Goal: Contribute content: Contribute content

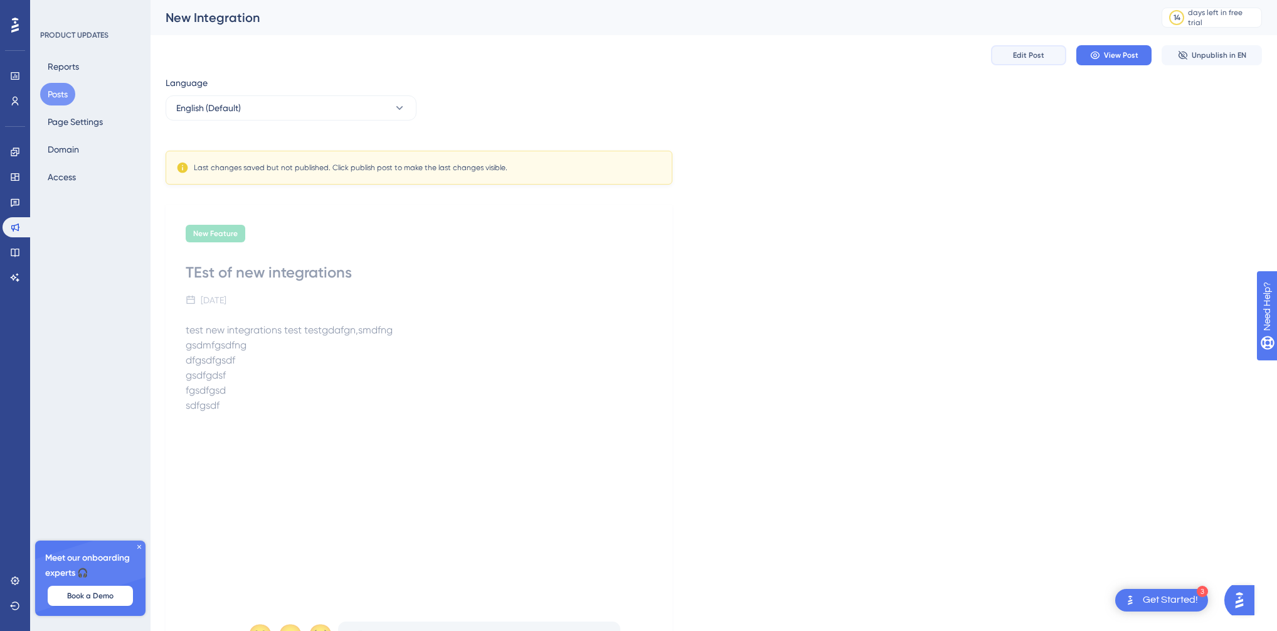
click at [1039, 61] on button "Edit Post" at bounding box center [1028, 55] width 75 height 20
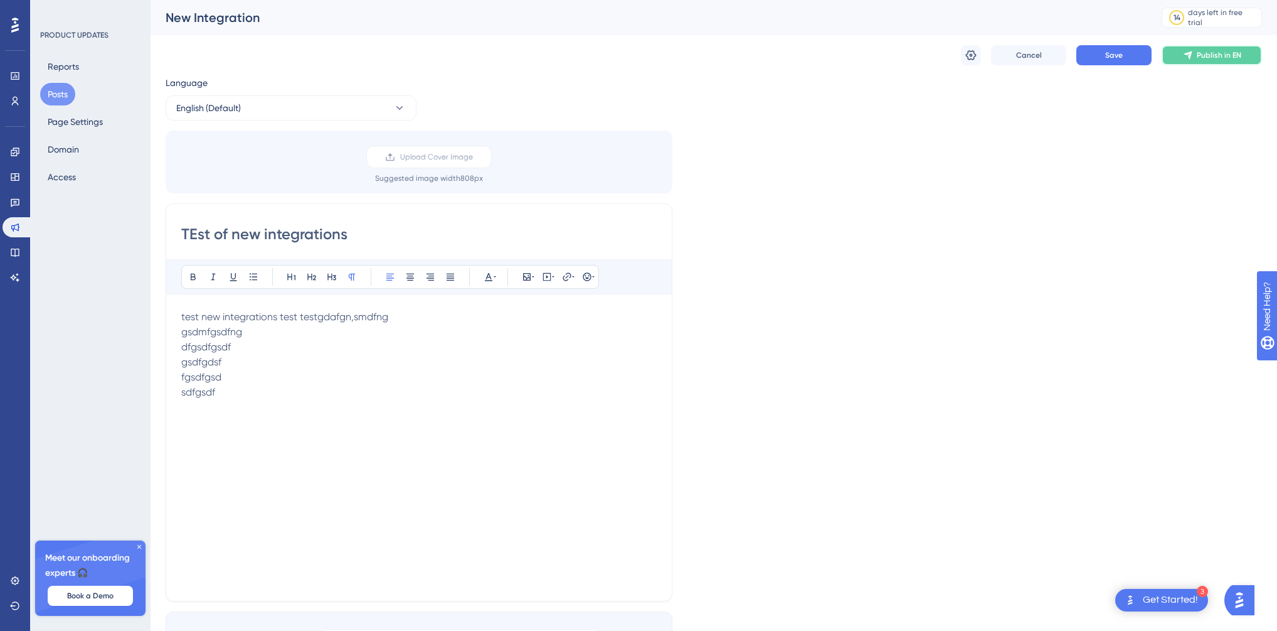
click at [1208, 52] on span "Publish in EN" at bounding box center [1219, 55] width 45 height 10
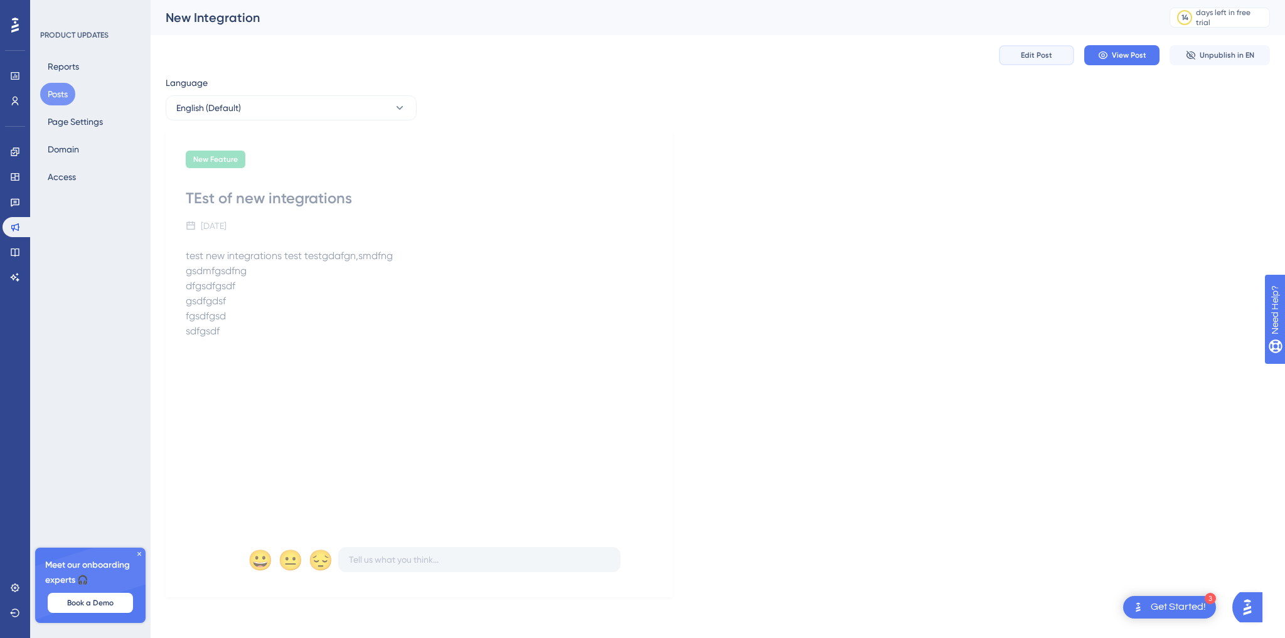
click at [1042, 56] on span "Edit Post" at bounding box center [1036, 55] width 31 height 10
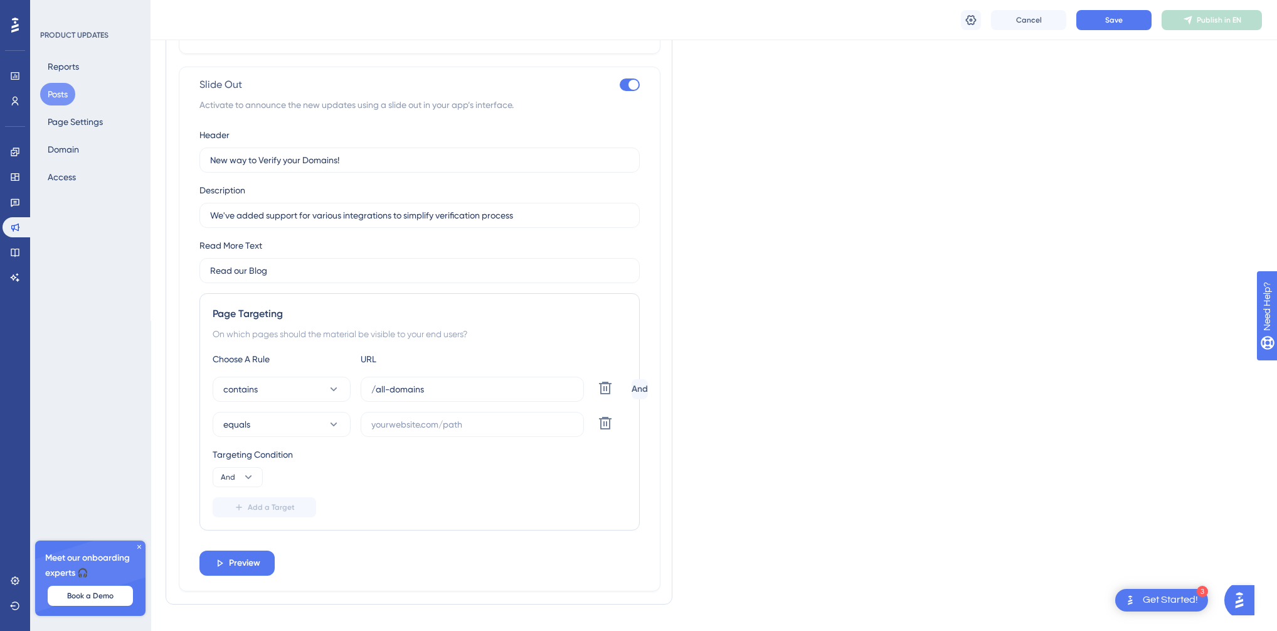
scroll to position [784, 0]
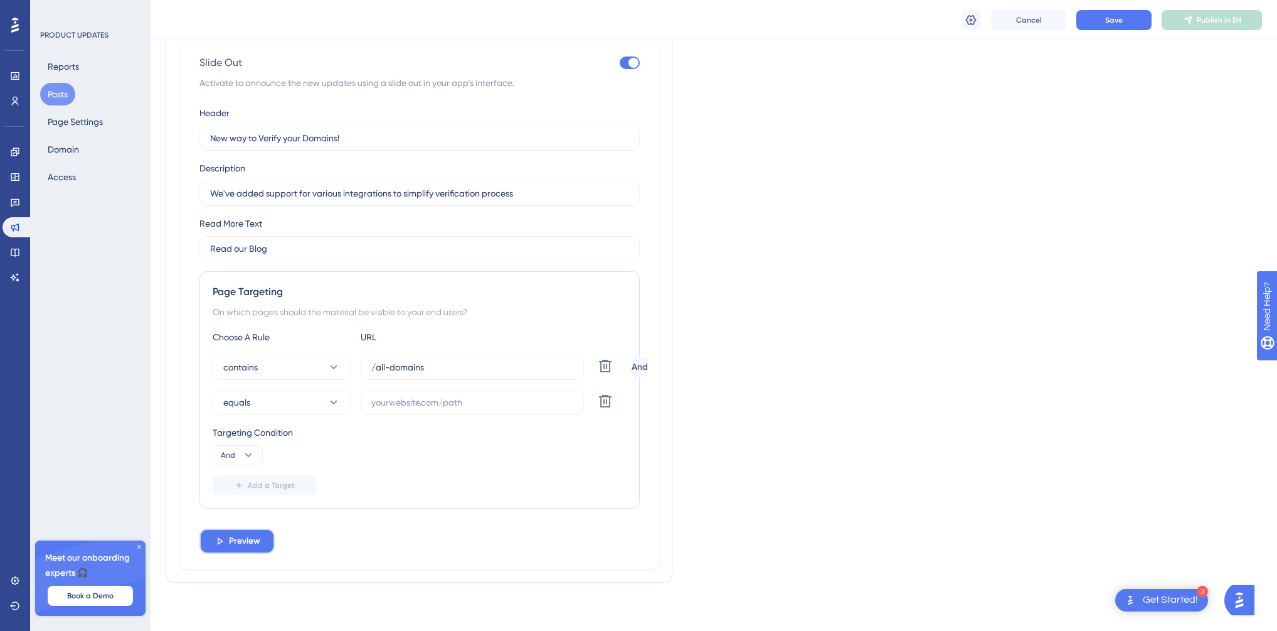
click at [255, 540] on span "Preview" at bounding box center [244, 540] width 31 height 15
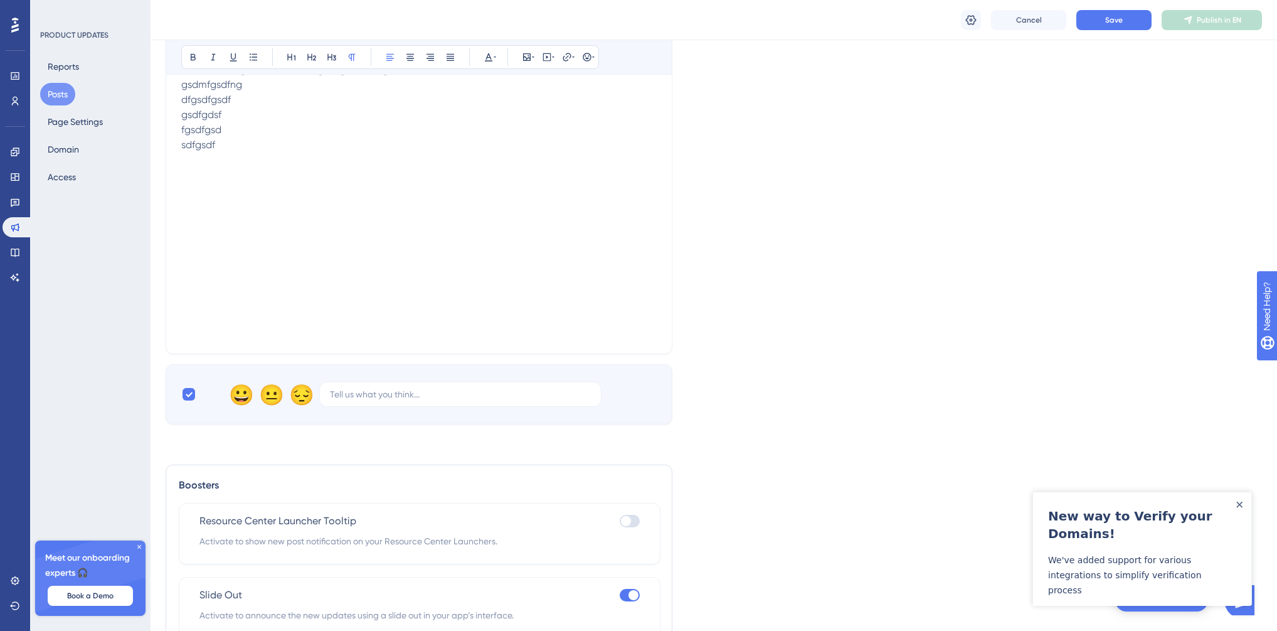
scroll to position [230, 0]
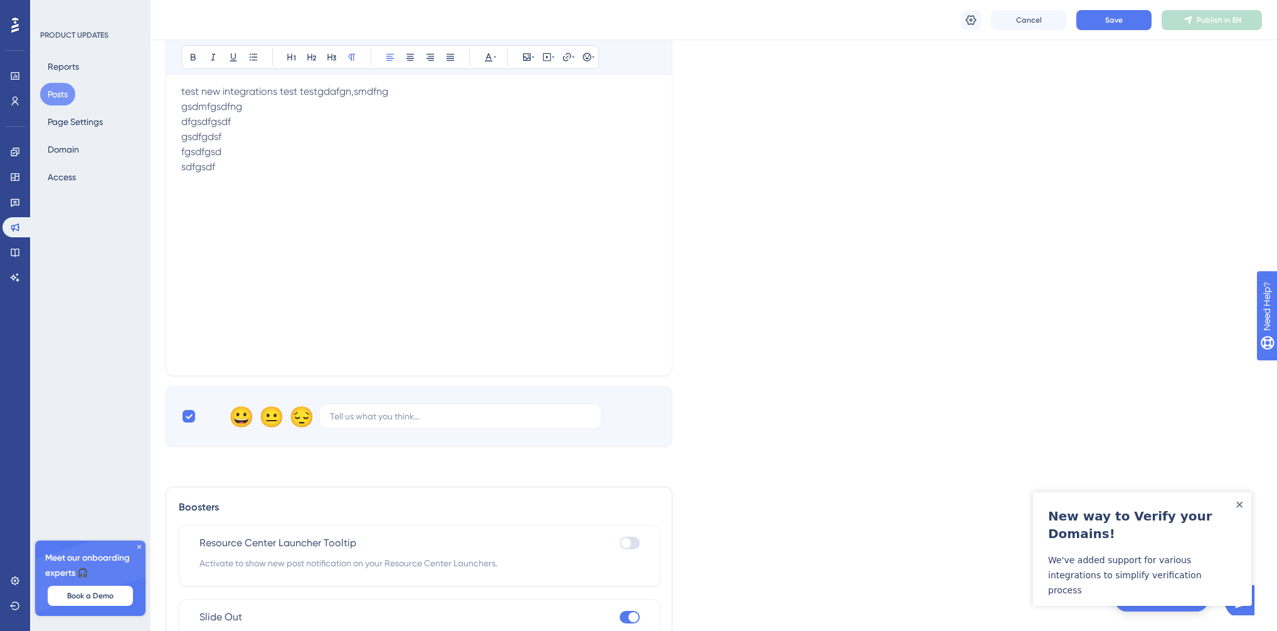
click at [1245, 506] on div at bounding box center [1240, 504] width 10 height 10
click at [1241, 506] on icon "Close Announcement" at bounding box center [1240, 504] width 6 height 6
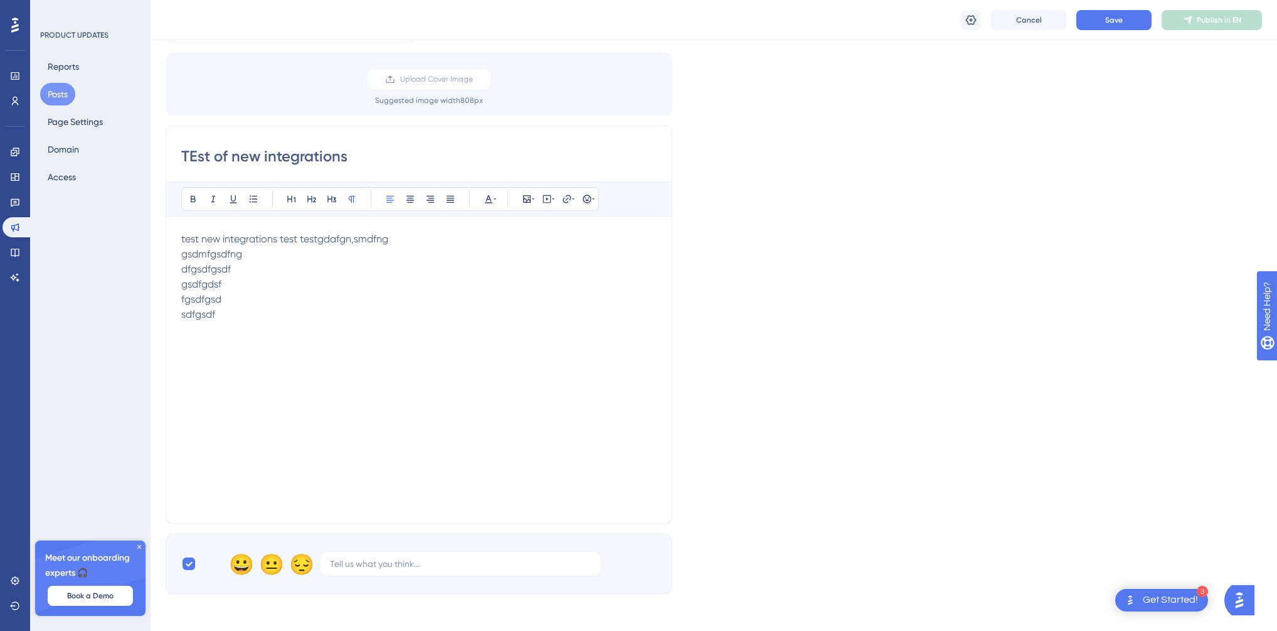
scroll to position [82, 0]
drag, startPoint x: 311, startPoint y: 336, endPoint x: 199, endPoint y: 253, distance: 139.9
click at [198, 242] on div "test new integrations test testgdafgn,smdfng gsdmfgsdfng dfgsdfgsdf gsdfgdsf fg…" at bounding box center [419, 371] width 476 height 276
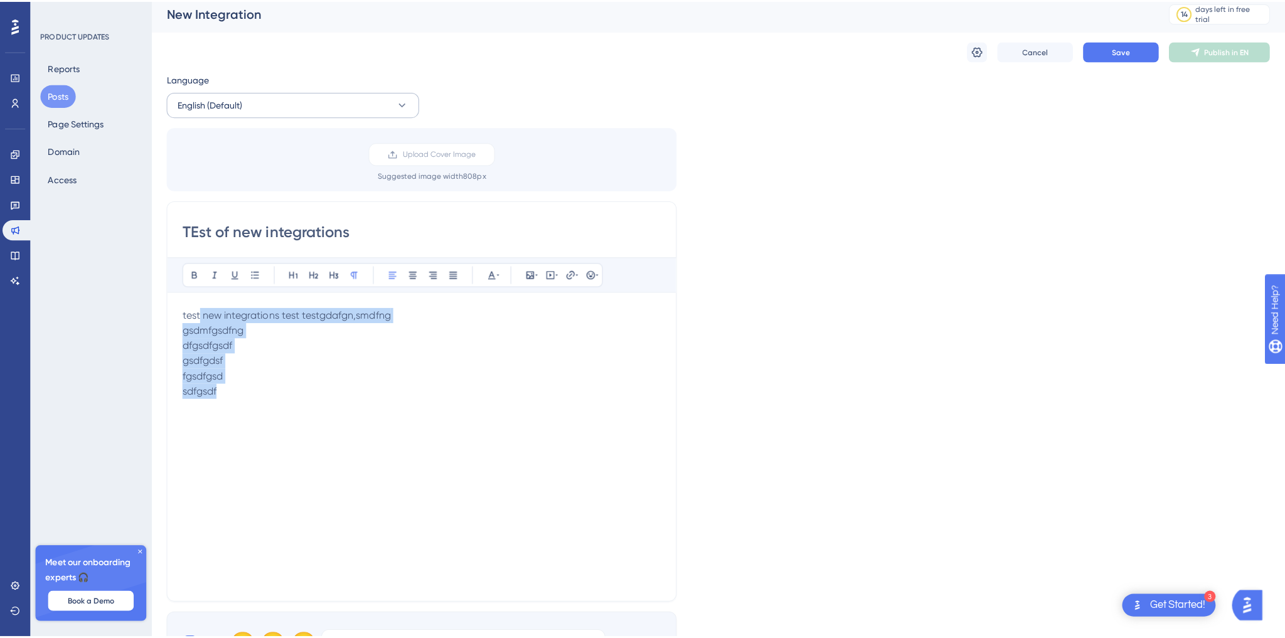
scroll to position [4, 0]
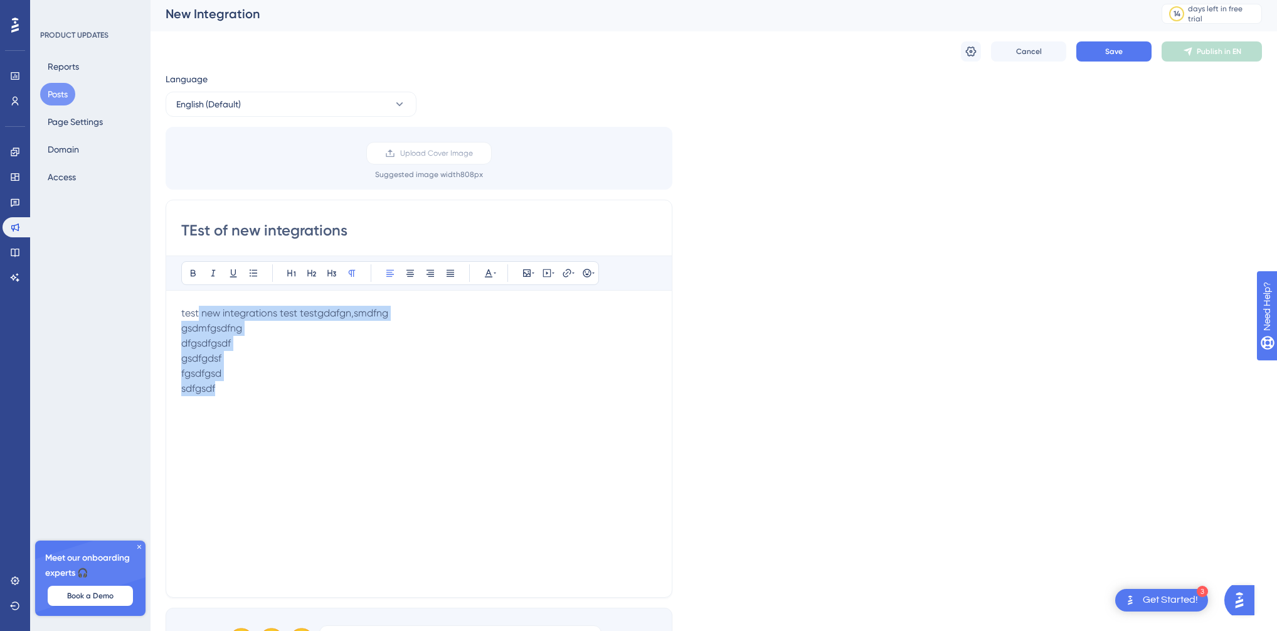
click at [59, 102] on button "Posts" at bounding box center [57, 94] width 35 height 23
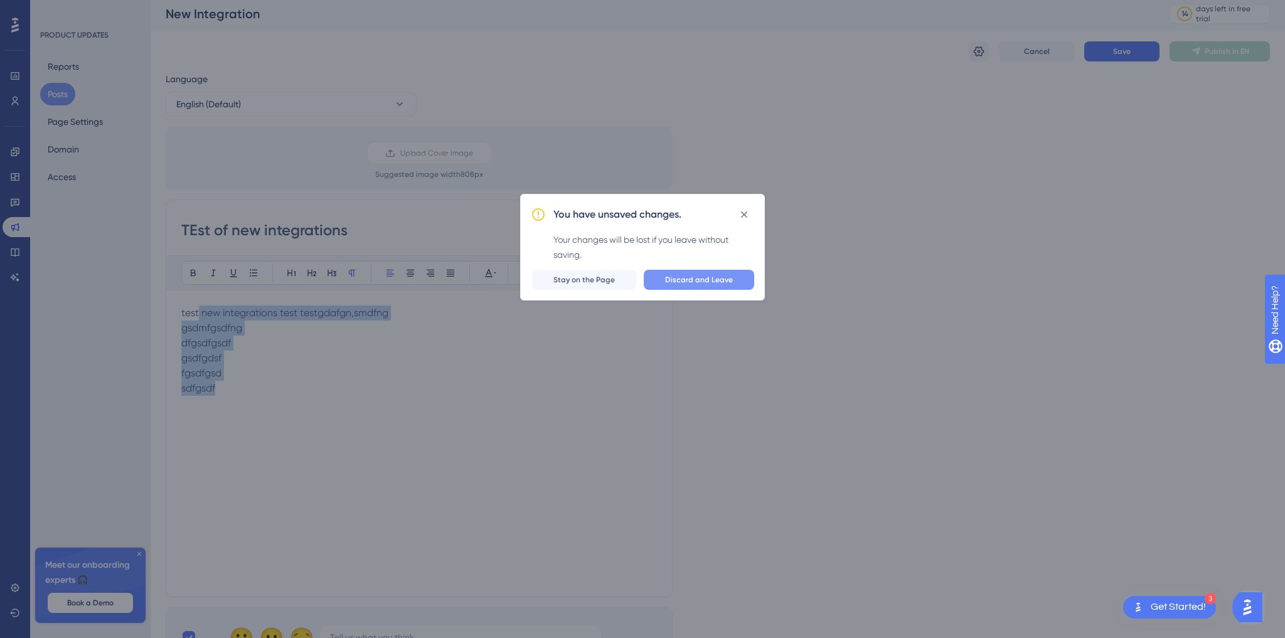
click at [728, 281] on span "Discard and Leave" at bounding box center [699, 280] width 68 height 10
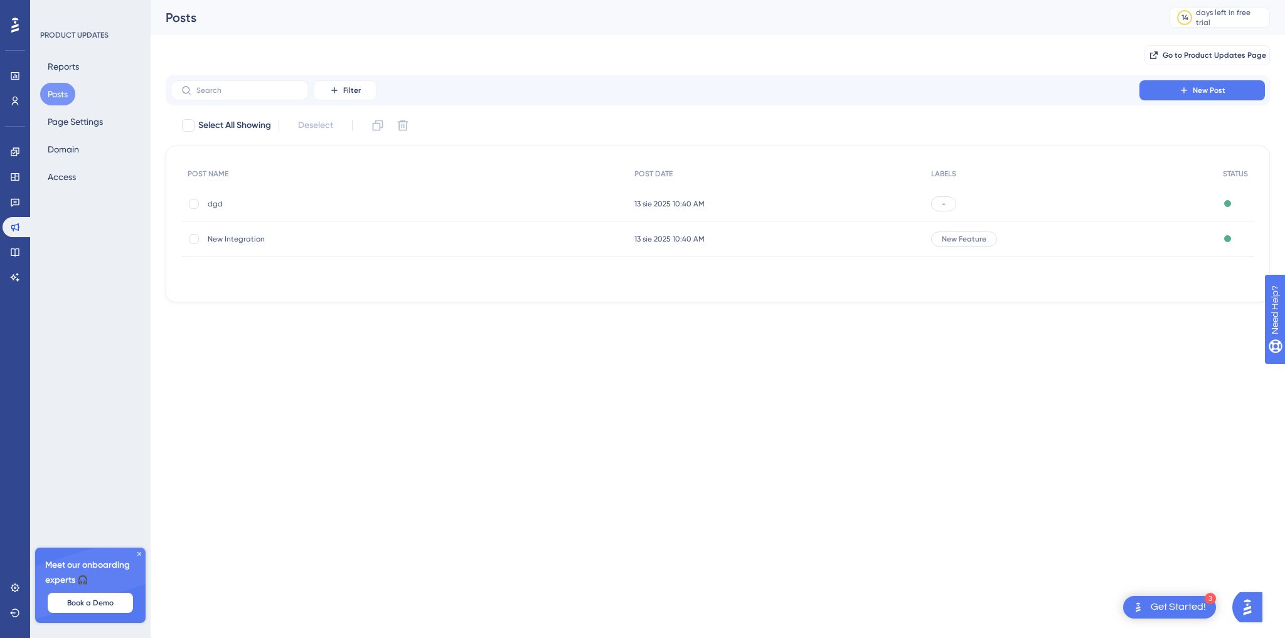
click at [216, 205] on span "dgd" at bounding box center [308, 204] width 201 height 10
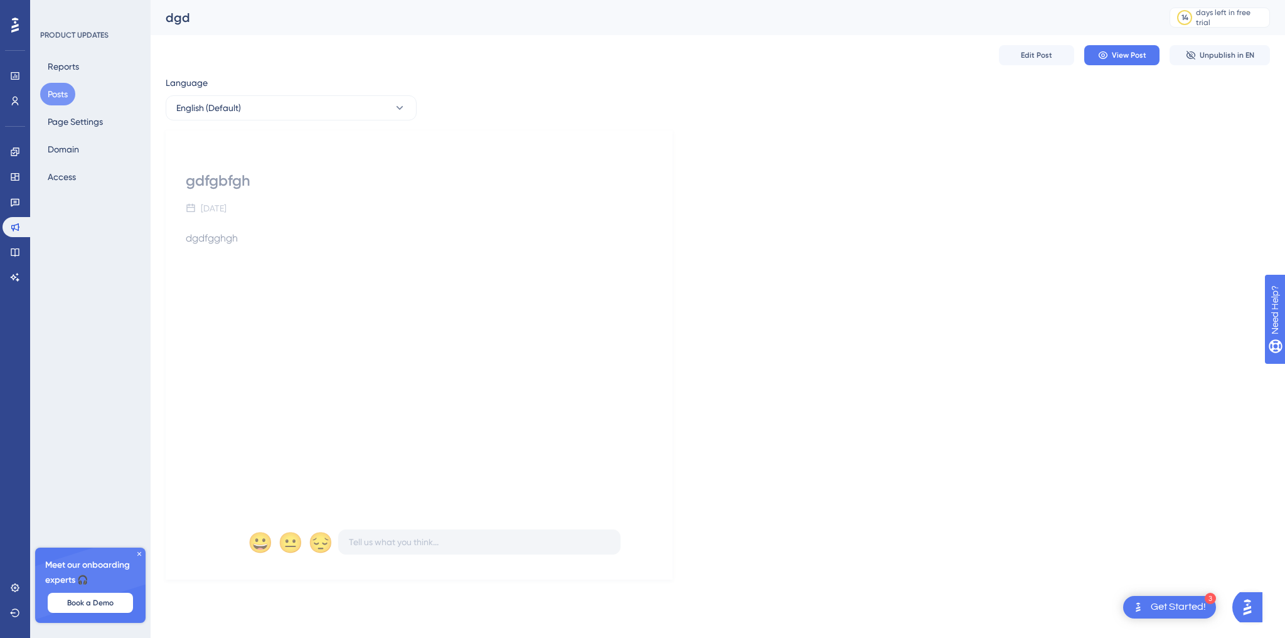
click at [174, 9] on div "dgd" at bounding box center [652, 18] width 972 height 18
click at [56, 93] on button "Posts" at bounding box center [57, 94] width 35 height 23
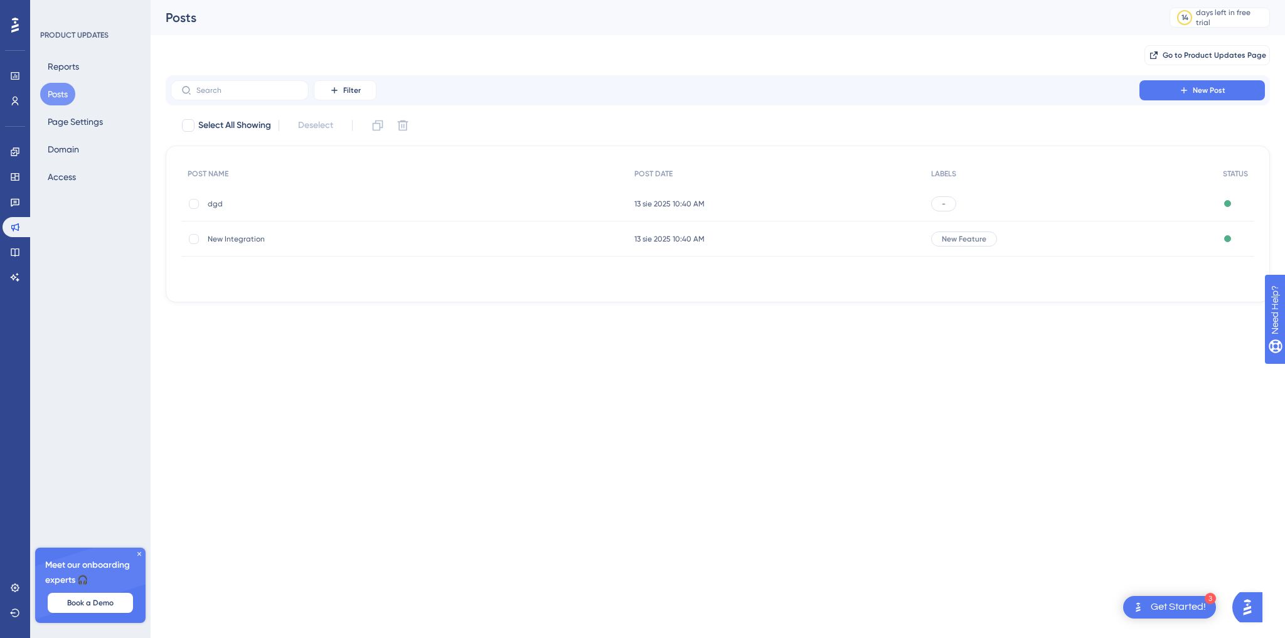
click at [228, 239] on span "New Integration" at bounding box center [308, 239] width 201 height 10
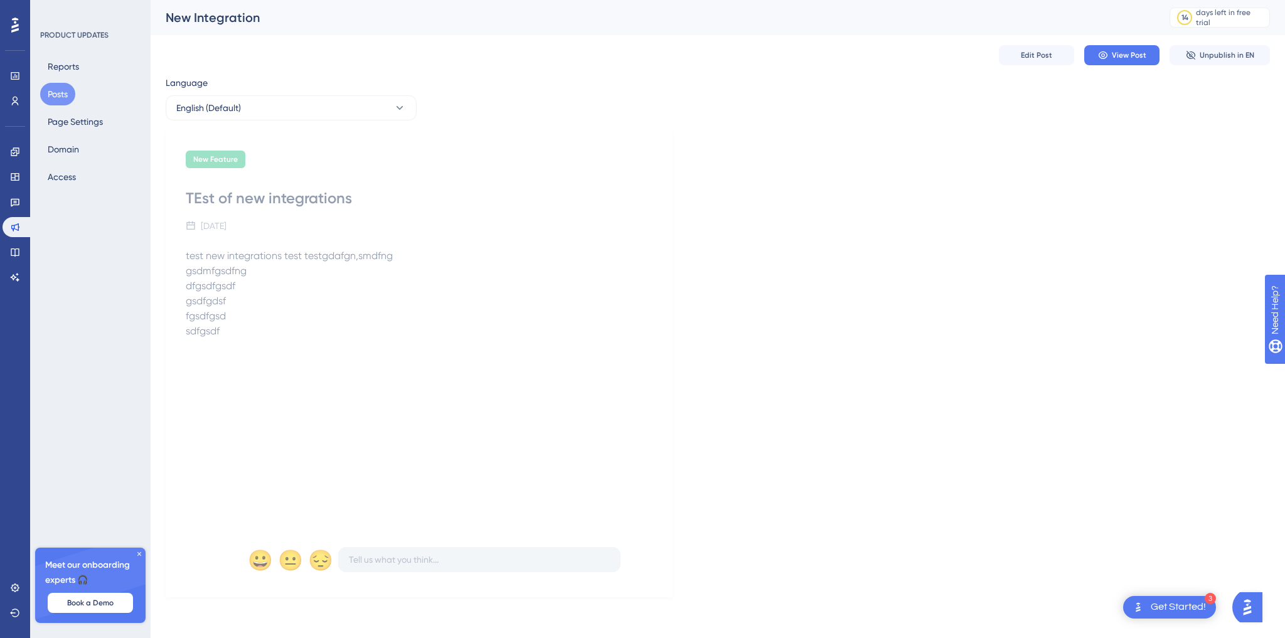
click at [48, 91] on button "Posts" at bounding box center [57, 94] width 35 height 23
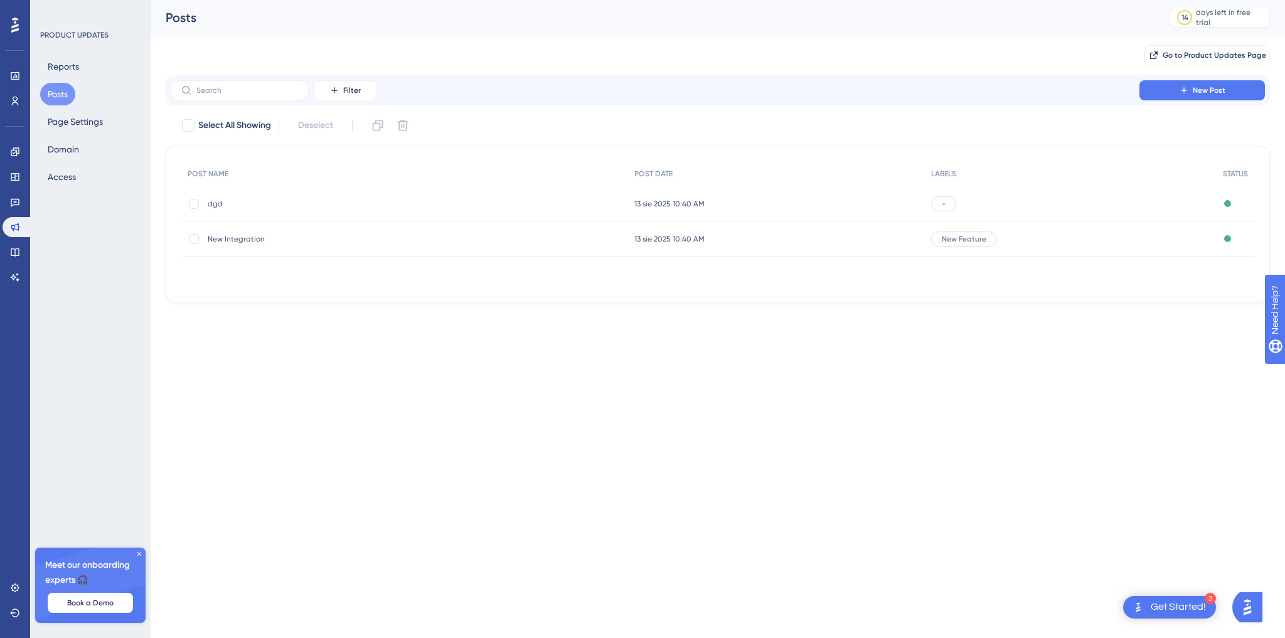
click at [205, 226] on div "New Integration New Integration" at bounding box center [404, 238] width 447 height 35
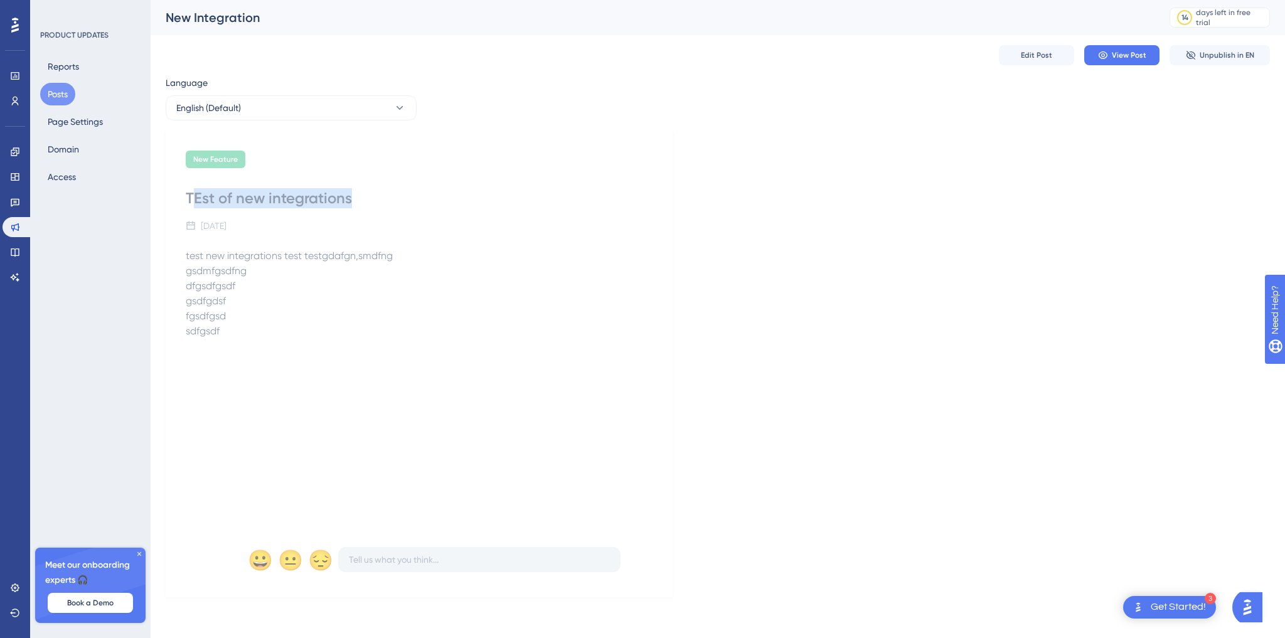
drag, startPoint x: 356, startPoint y: 206, endPoint x: 261, endPoint y: 246, distance: 103.5
click at [191, 195] on div "TEst of new integrations" at bounding box center [419, 198] width 467 height 20
click at [284, 255] on span "test new integrations test testgdafgn,smdfng" at bounding box center [289, 256] width 207 height 12
drag, startPoint x: 381, startPoint y: 274, endPoint x: 287, endPoint y: 263, distance: 95.3
click at [267, 253] on p "test new integrations test testgdafgn,smdfng gsdmfgsdfng" at bounding box center [419, 263] width 467 height 30
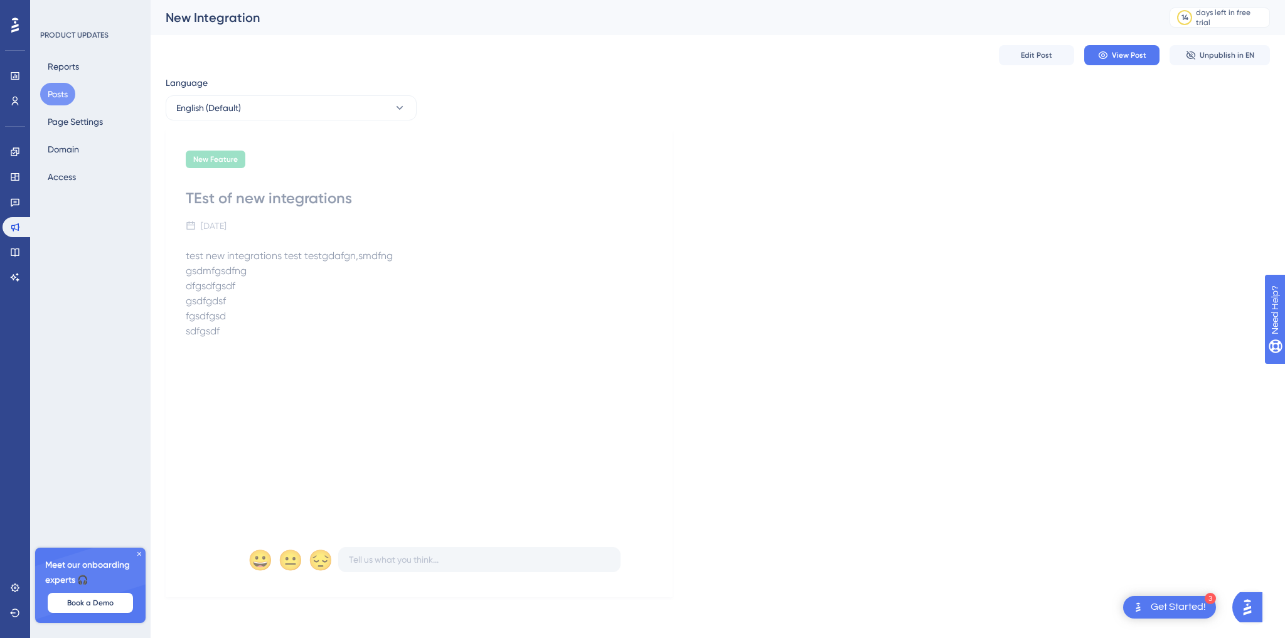
click at [442, 304] on p "gsdfgdsf" at bounding box center [419, 301] width 467 height 15
click at [139, 552] on icon at bounding box center [140, 554] width 8 height 8
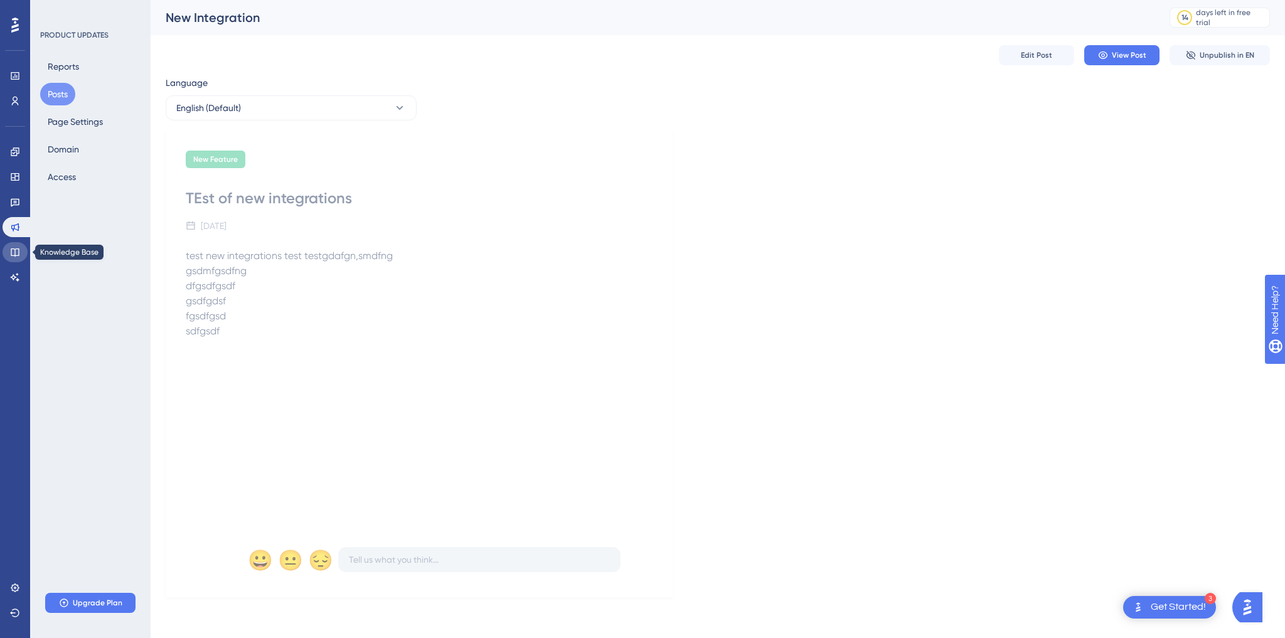
click at [13, 251] on icon at bounding box center [15, 252] width 10 height 10
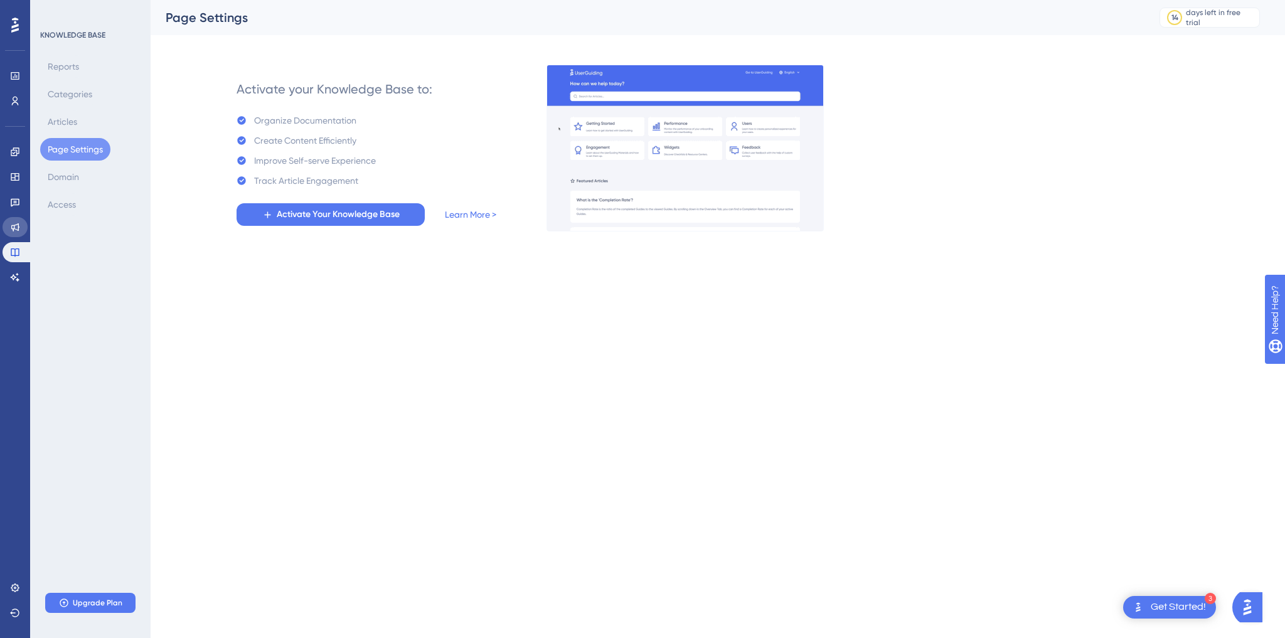
click at [15, 218] on link at bounding box center [15, 227] width 25 height 20
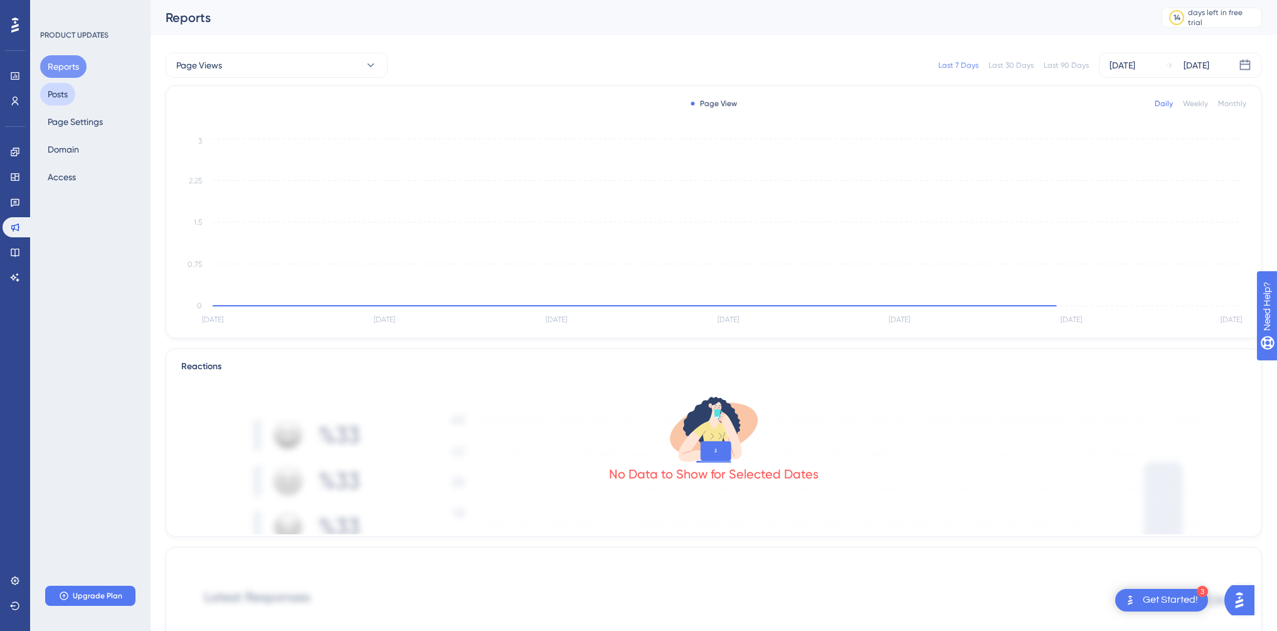
click at [70, 102] on button "Posts" at bounding box center [57, 94] width 35 height 23
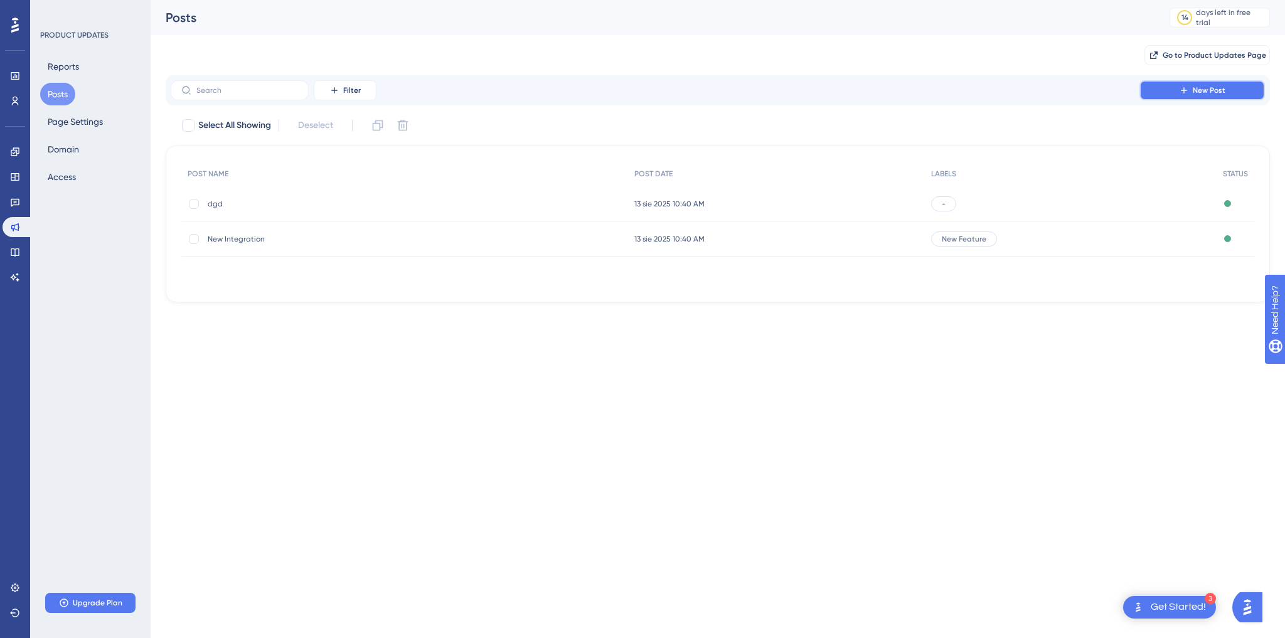
click at [1205, 89] on span "New Post" at bounding box center [1209, 90] width 33 height 10
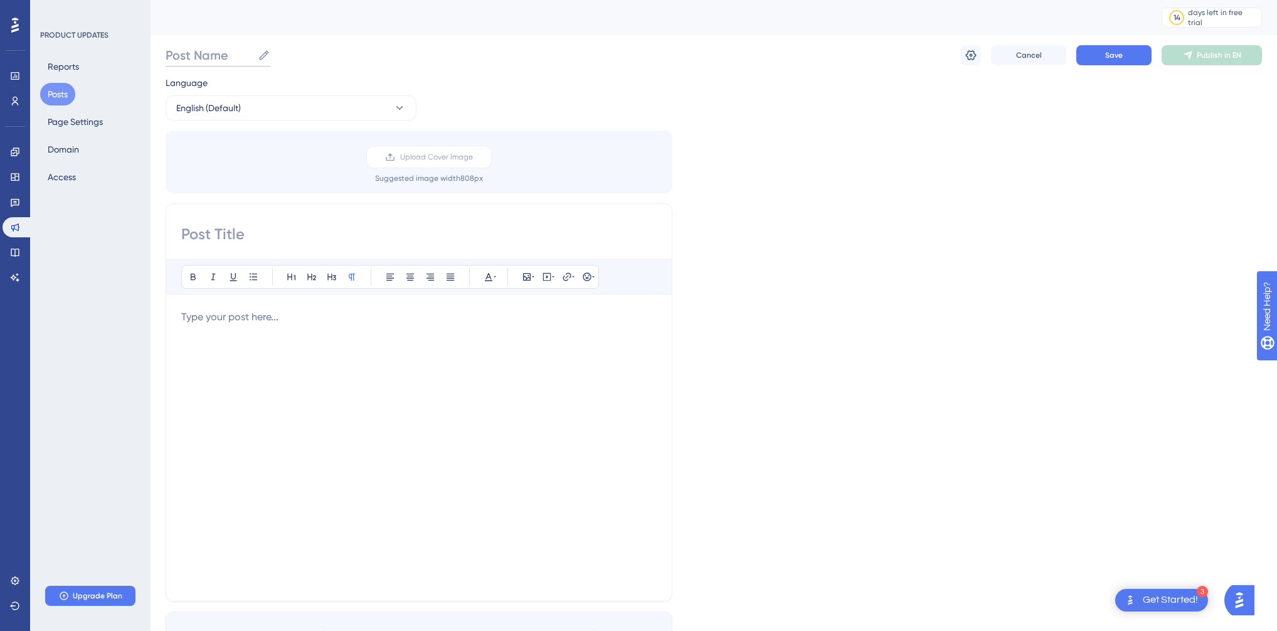
click at [219, 59] on input "Post Name" at bounding box center [209, 55] width 87 height 18
type input "Test 2"
click at [257, 237] on input at bounding box center [419, 234] width 476 height 20
type input "Test 2"
click at [414, 351] on div at bounding box center [419, 447] width 476 height 276
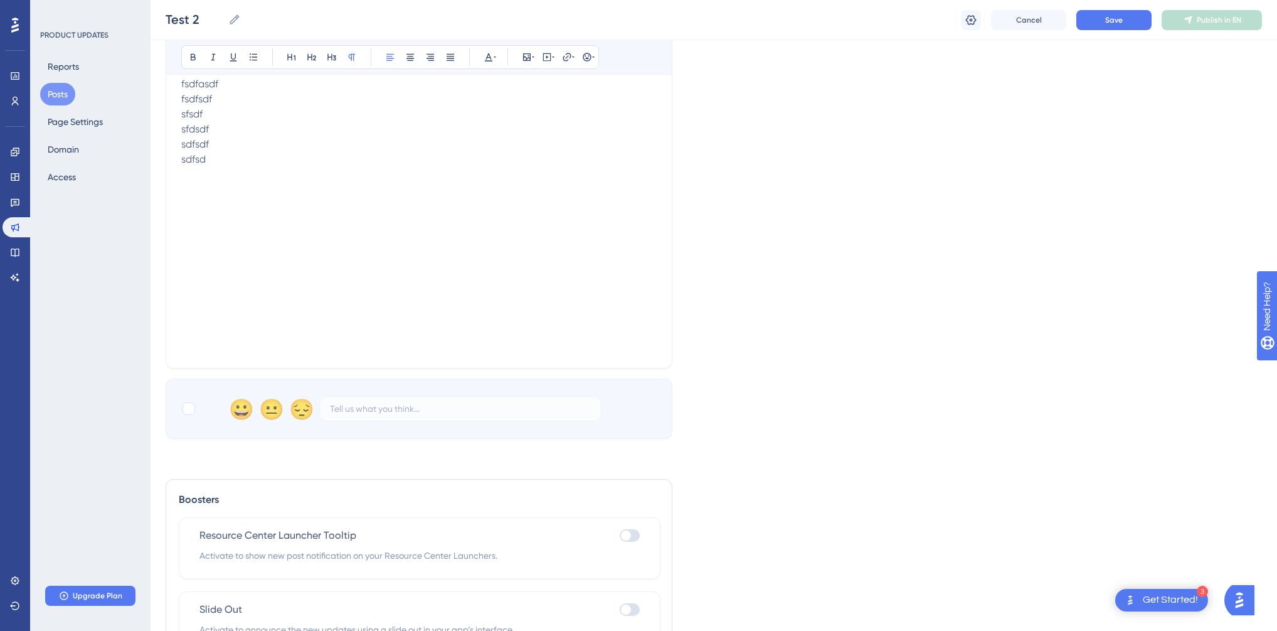
scroll to position [321, 0]
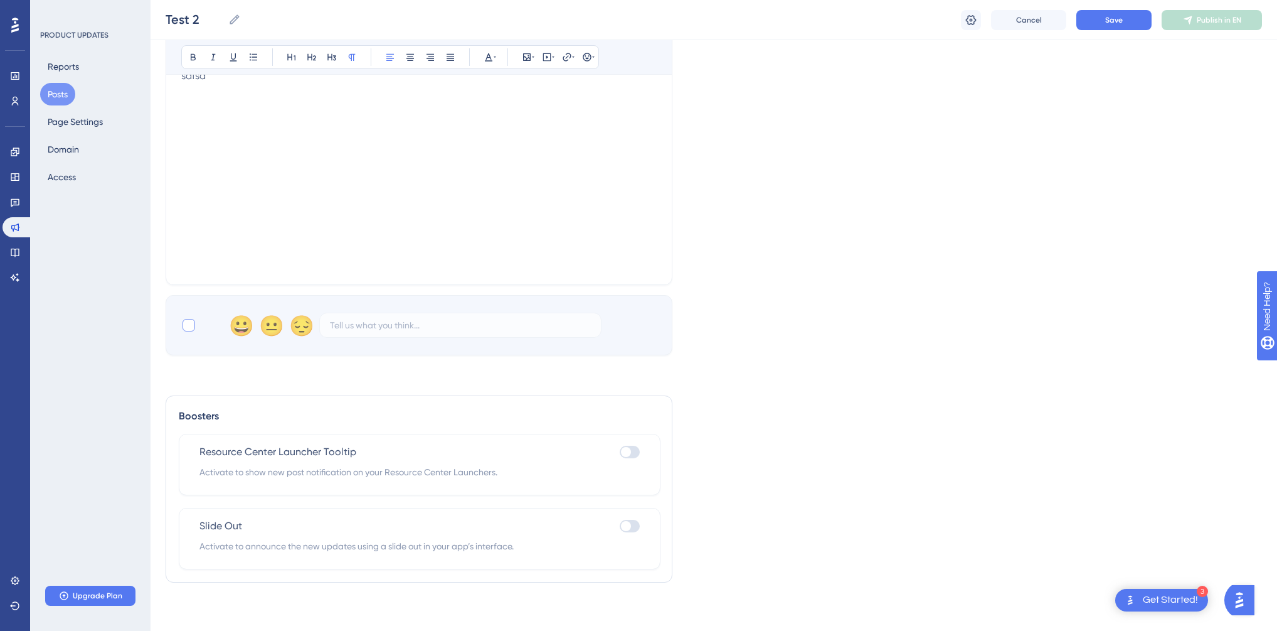
click at [186, 326] on div at bounding box center [189, 325] width 13 height 13
checkbox input "true"
click at [619, 514] on div "Slide Out Activate to announce the new updates using a slide out in your app’s …" at bounding box center [420, 538] width 482 height 61
click at [627, 521] on div at bounding box center [626, 526] width 10 height 10
click at [620, 526] on input "checkbox" at bounding box center [619, 526] width 1 height 1
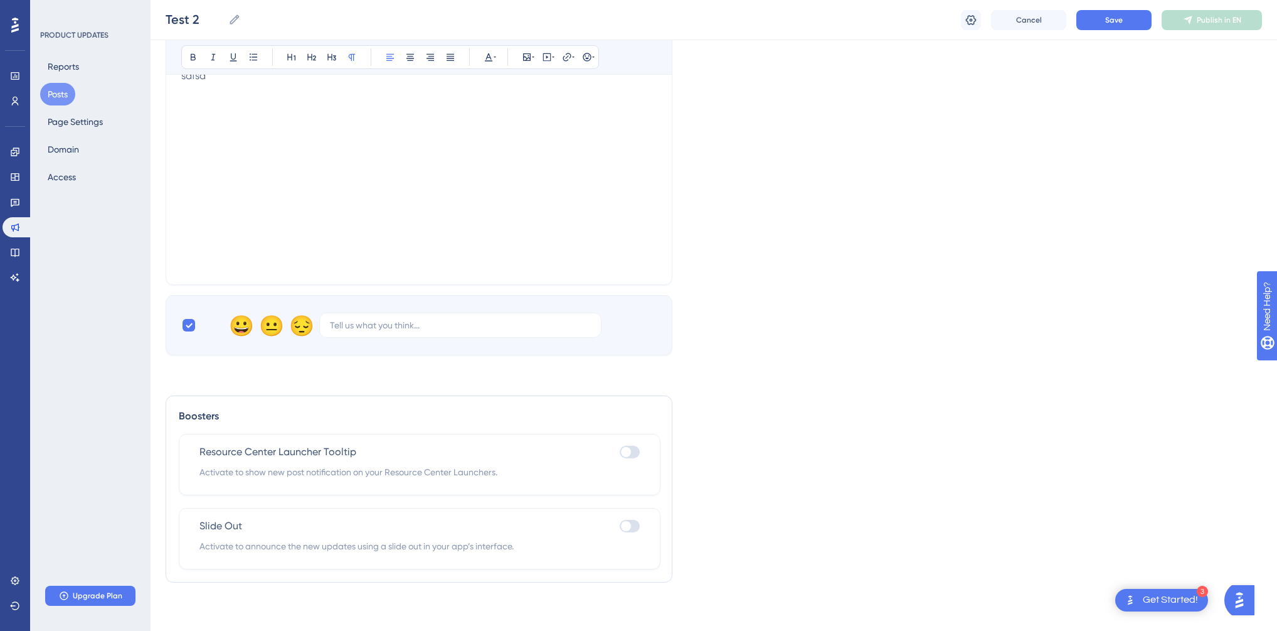
checkbox input "true"
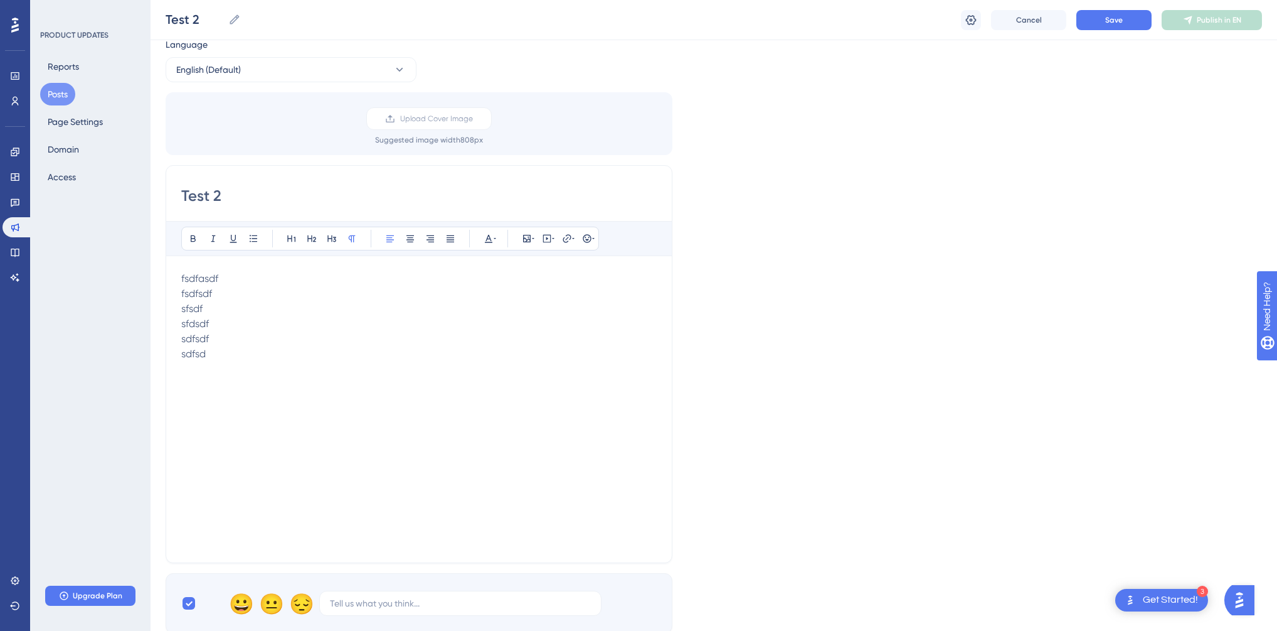
scroll to position [0, 0]
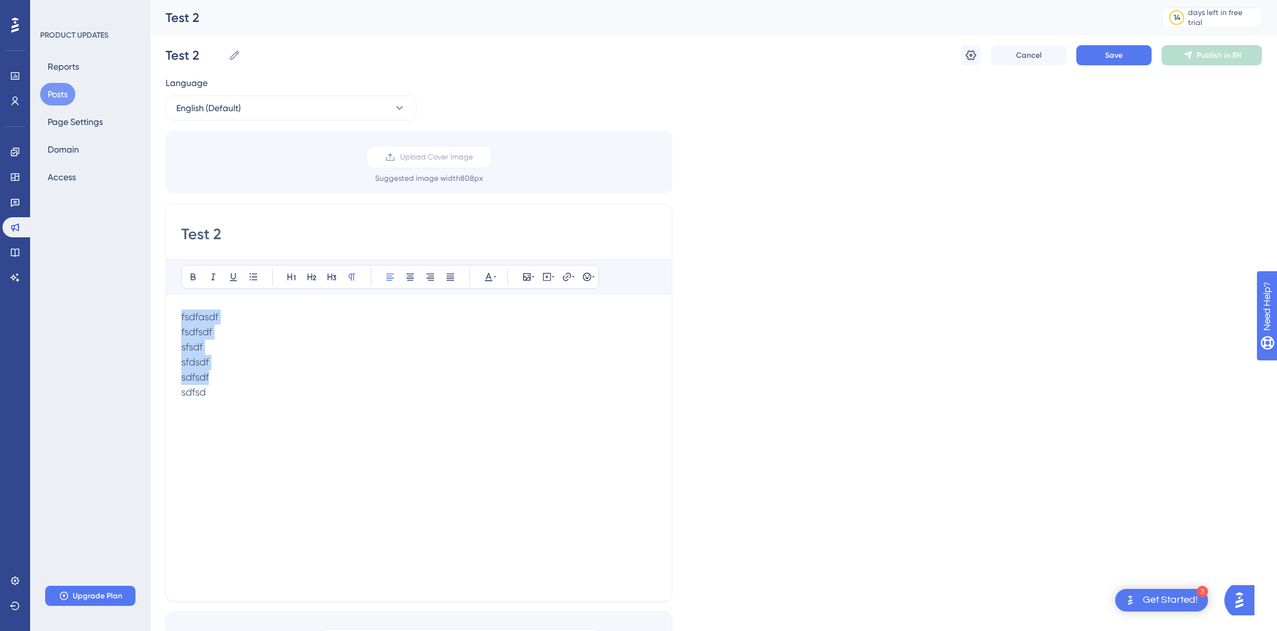
drag, startPoint x: 253, startPoint y: 333, endPoint x: 216, endPoint y: 348, distance: 40.5
click at [180, 301] on div "Test 2 Bold Italic Underline Bullet Point Heading 1 Heading 2 Heading 3 Normal …" at bounding box center [419, 402] width 507 height 398
click at [279, 397] on p "sdfsd" at bounding box center [419, 392] width 476 height 15
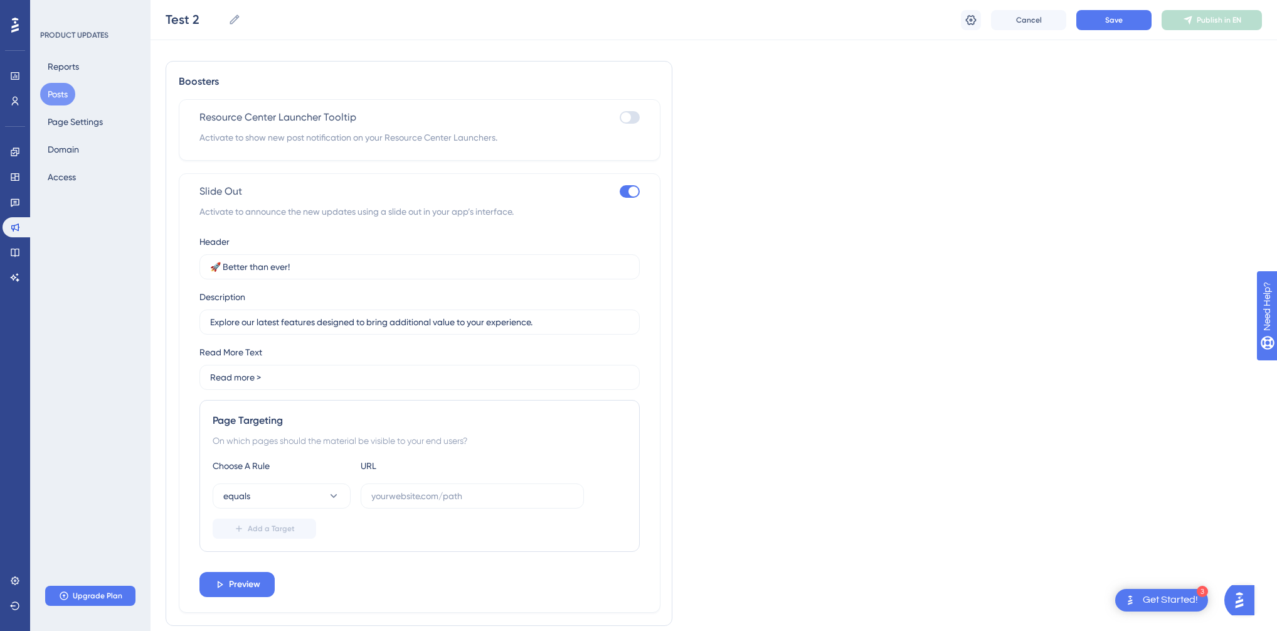
scroll to position [699, 0]
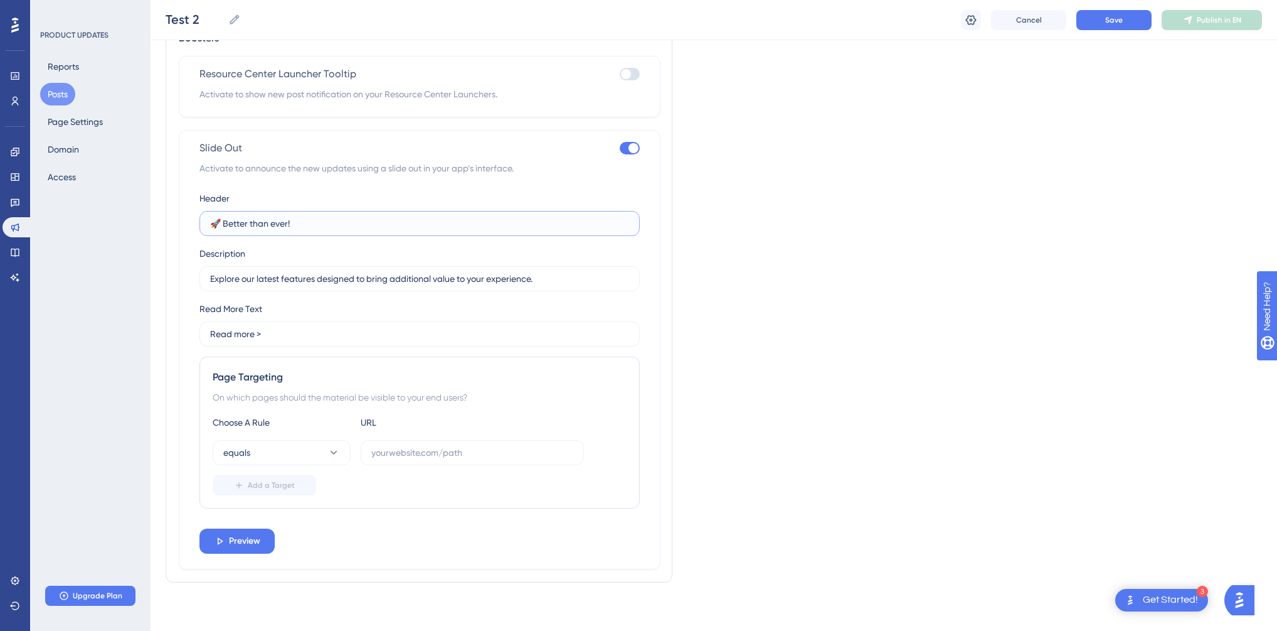
drag, startPoint x: 339, startPoint y: 220, endPoint x: 203, endPoint y: 228, distance: 136.4
click at [201, 231] on label "🚀 Better than ever!" at bounding box center [420, 223] width 440 height 25
click at [349, 274] on input "Explore our latest features designed to bring additional value to your experien…" at bounding box center [419, 279] width 419 height 14
click at [361, 274] on input "Explore our latest features designed to bring additional value to your experien…" at bounding box center [419, 279] width 419 height 14
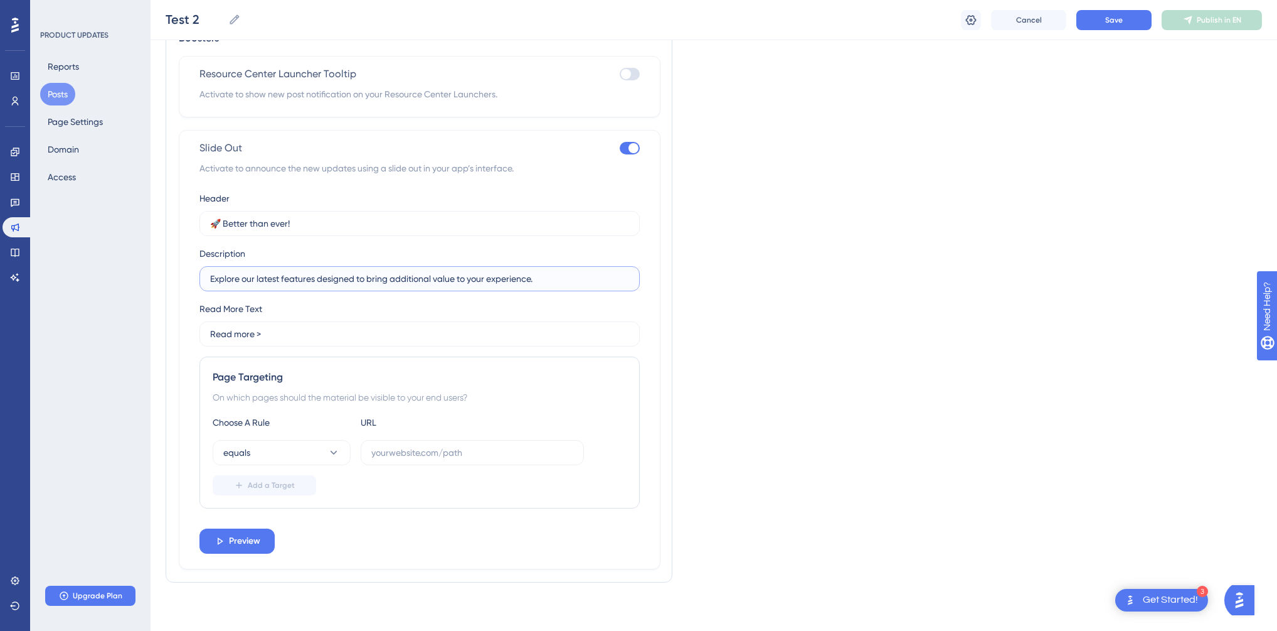
click at [586, 274] on input "Explore our latest features designed to bring additional value to your experien…" at bounding box center [419, 279] width 419 height 14
click at [303, 327] on input "Read more >" at bounding box center [419, 334] width 419 height 14
click at [238, 533] on span "Preview" at bounding box center [244, 540] width 31 height 15
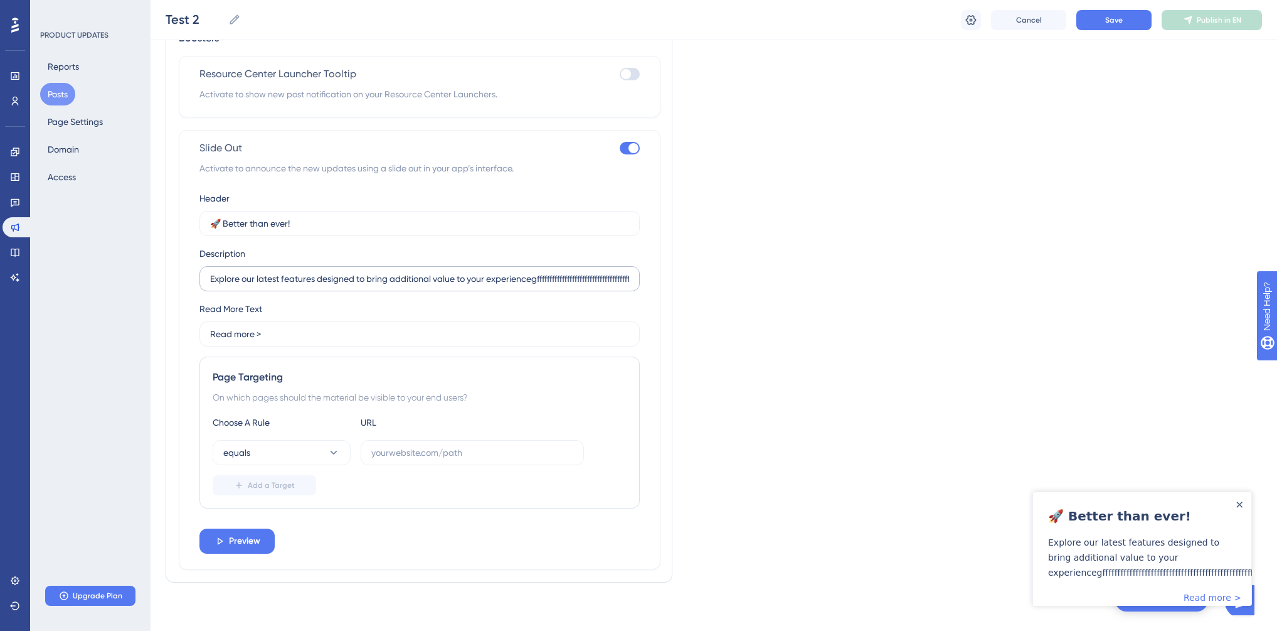
click at [633, 280] on label "Explore our latest features designed to bring additional value to your experien…" at bounding box center [420, 278] width 440 height 25
click at [629, 280] on input "Explore our latest features designed to bring additional value to your experien…" at bounding box center [419, 279] width 419 height 14
type input "Explore our latest features designed to bring additional value to your experien…"
click at [1181, 546] on div "Explore our latest features designed to bring additional value to your experien…" at bounding box center [1142, 565] width 188 height 60
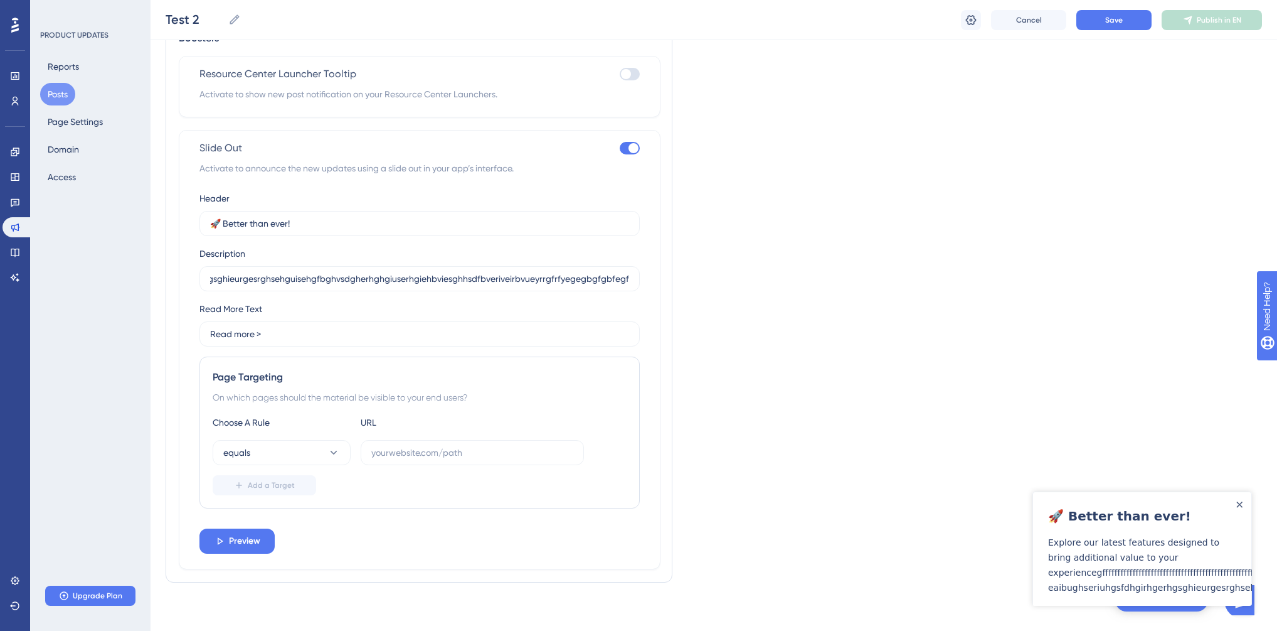
scroll to position [0, 0]
drag, startPoint x: 248, startPoint y: 545, endPoint x: 388, endPoint y: 500, distance: 146.8
click at [250, 544] on span "Preview" at bounding box center [244, 540] width 31 height 15
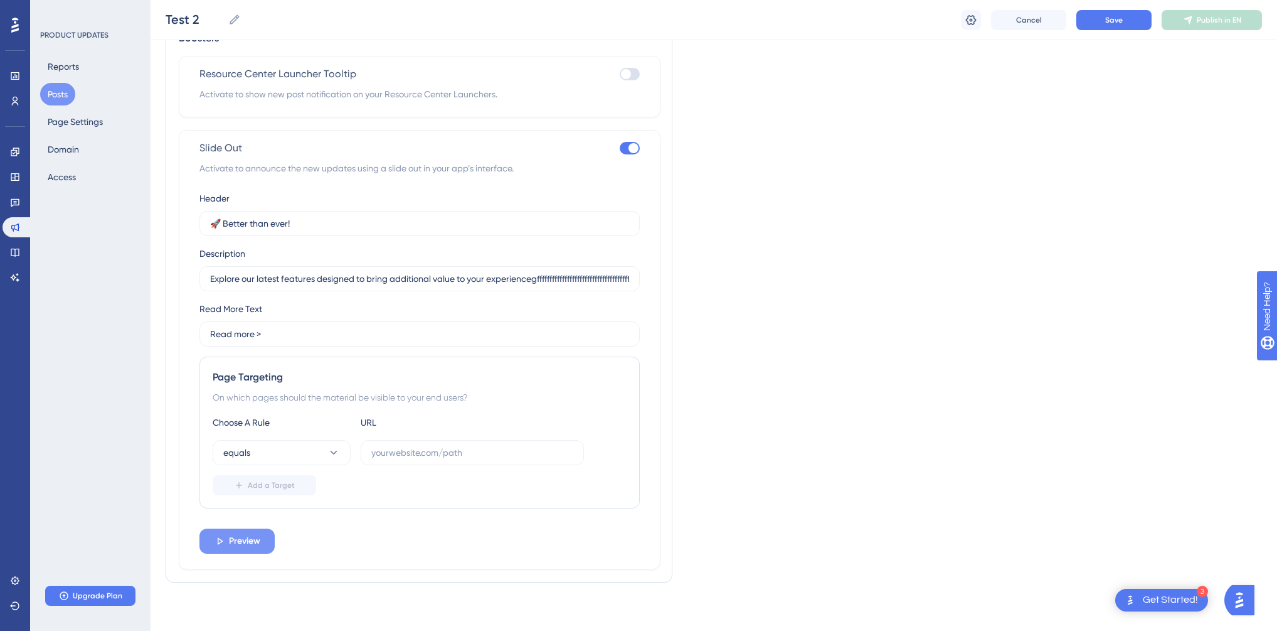
click at [230, 536] on span "Preview" at bounding box center [244, 540] width 31 height 15
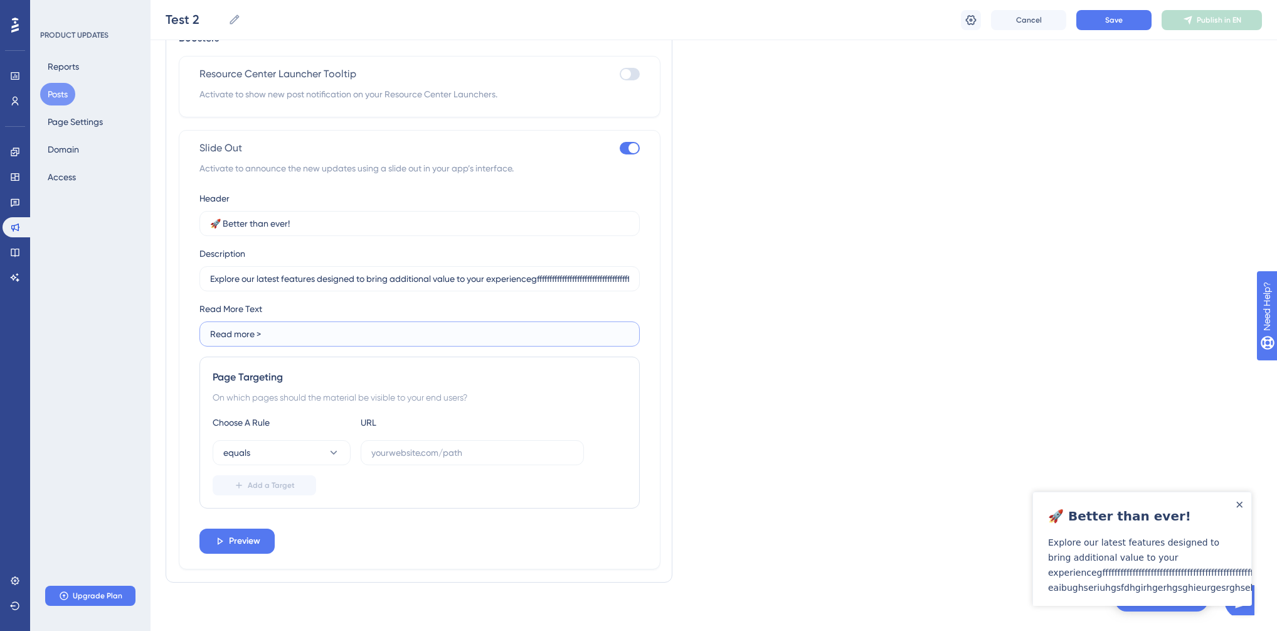
click at [264, 329] on input "Read more >" at bounding box center [419, 334] width 419 height 14
type input "Read more"
click at [253, 533] on span "Preview" at bounding box center [244, 540] width 31 height 15
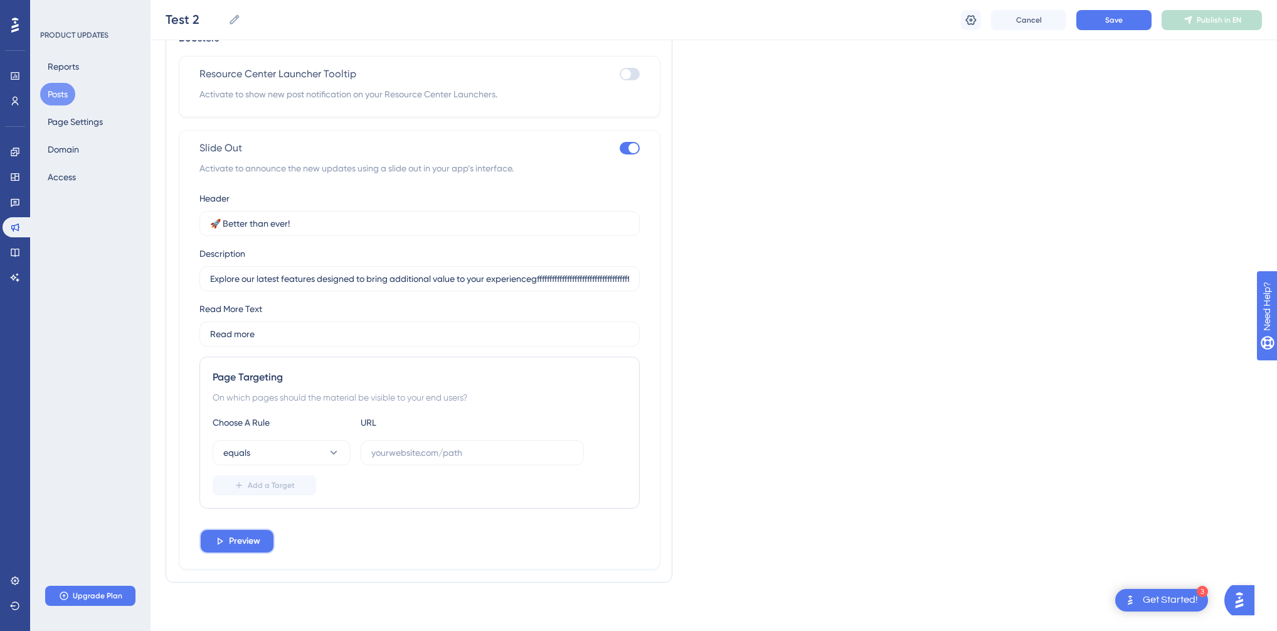
click at [231, 543] on span "Preview" at bounding box center [244, 540] width 31 height 15
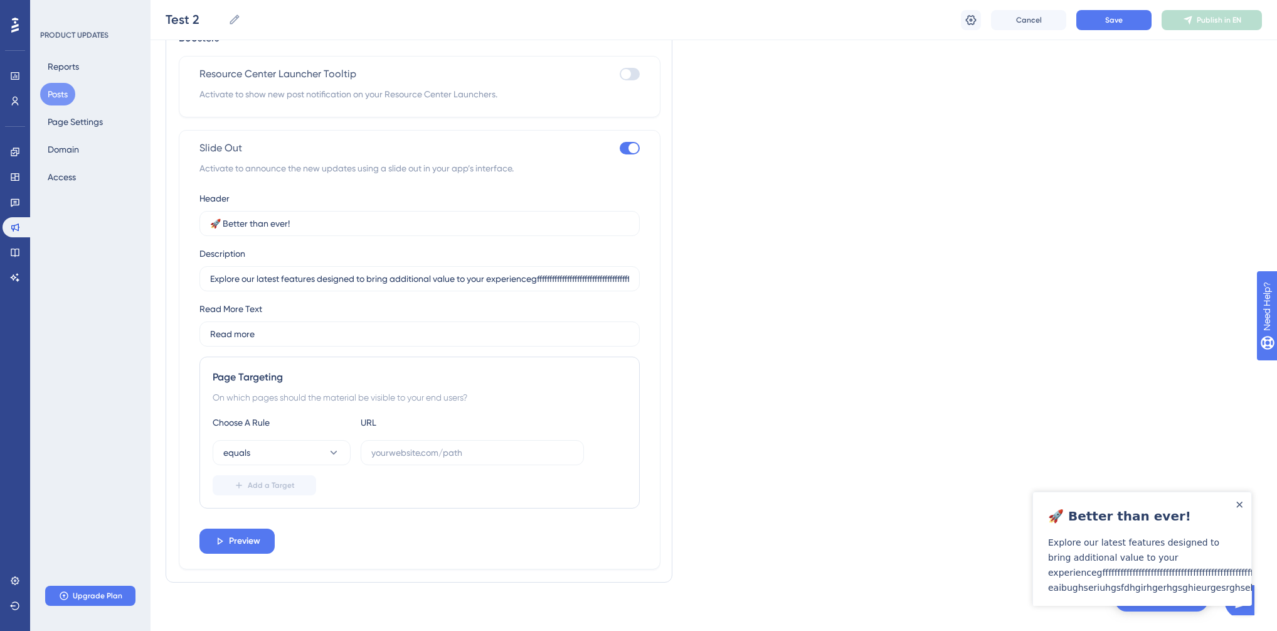
click at [1242, 510] on div "Close Announcement" at bounding box center [1240, 504] width 6 height 12
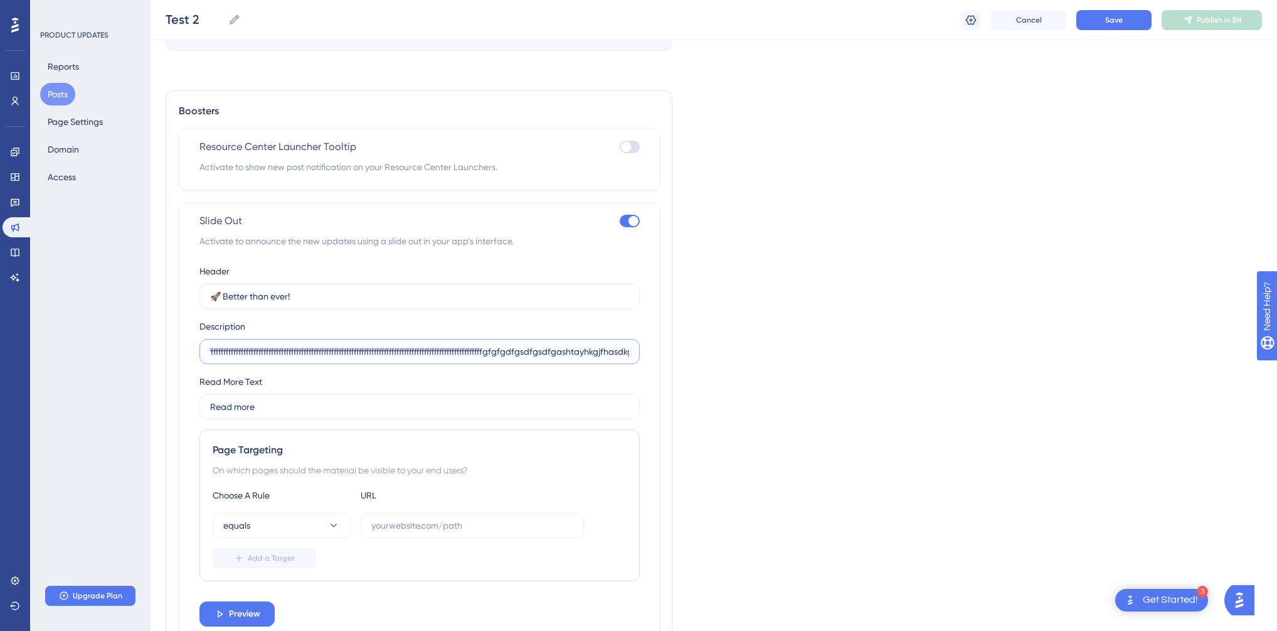
scroll to position [0, 1006]
drag, startPoint x: 439, startPoint y: 356, endPoint x: 705, endPoint y: 375, distance: 267.3
click at [710, 369] on div "Language English (Default) Upload Cover Image Suggested image width 808 px Test…" at bounding box center [714, 59] width 1097 height 1211
click at [476, 355] on input "Explore our latest features designed to bring additional" at bounding box center [419, 351] width 419 height 14
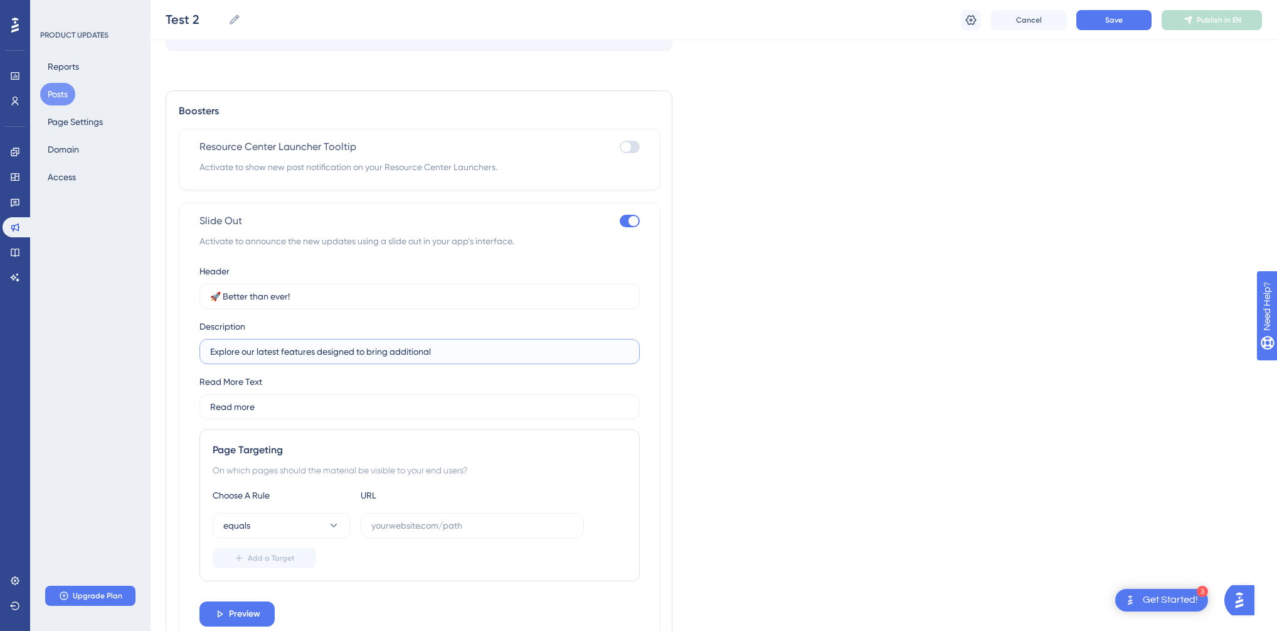
drag, startPoint x: 457, startPoint y: 345, endPoint x: 186, endPoint y: 344, distance: 270.4
click at [173, 342] on div "Boosters Resource Center Launcher Tooltip Activate to show new post notificatio…" at bounding box center [419, 372] width 507 height 565
type input "We've just released Microsft Sentinel Integration!"
drag, startPoint x: 238, startPoint y: 616, endPoint x: 315, endPoint y: 596, distance: 79.1
click at [238, 615] on span "Preview" at bounding box center [244, 613] width 31 height 15
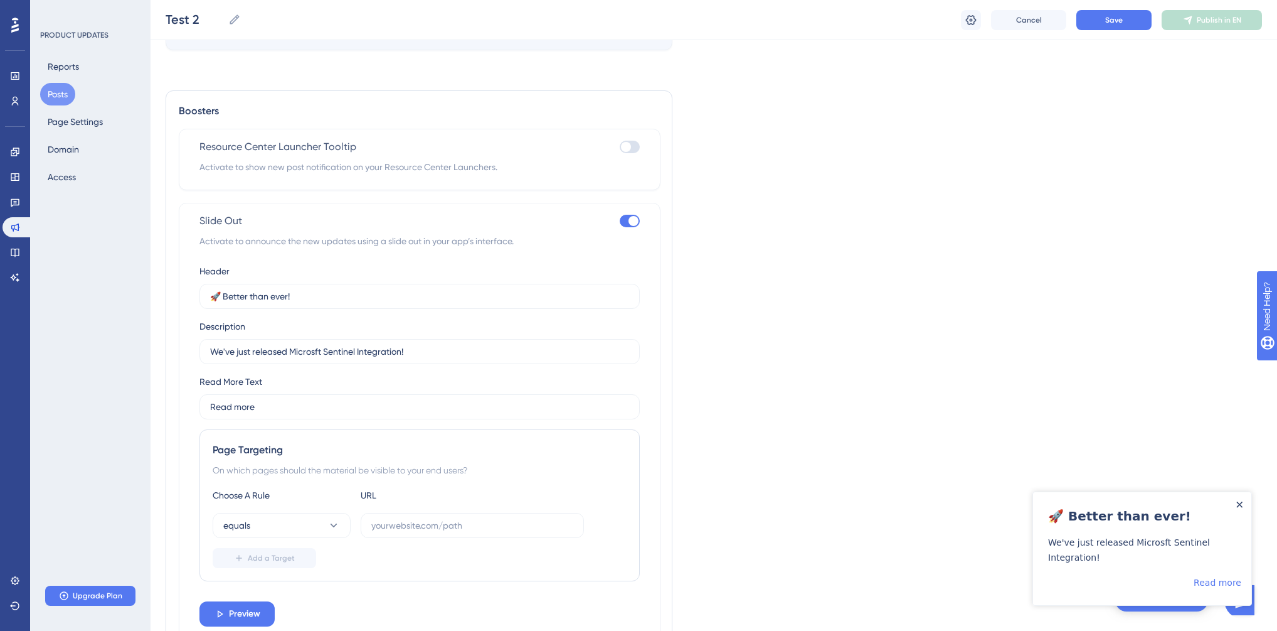
click at [1238, 503] on icon "Close Announcement" at bounding box center [1240, 504] width 6 height 6
